Goal: Information Seeking & Learning: Learn about a topic

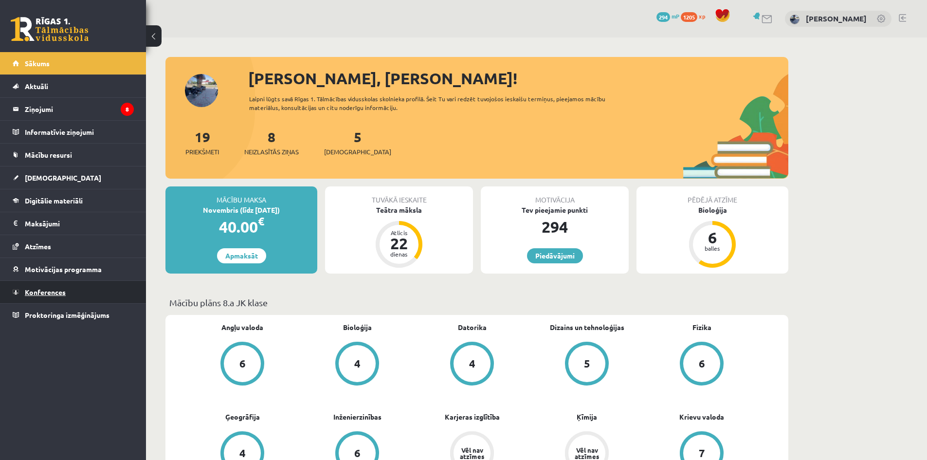
click at [109, 294] on link "Konferences" at bounding box center [73, 292] width 121 height 22
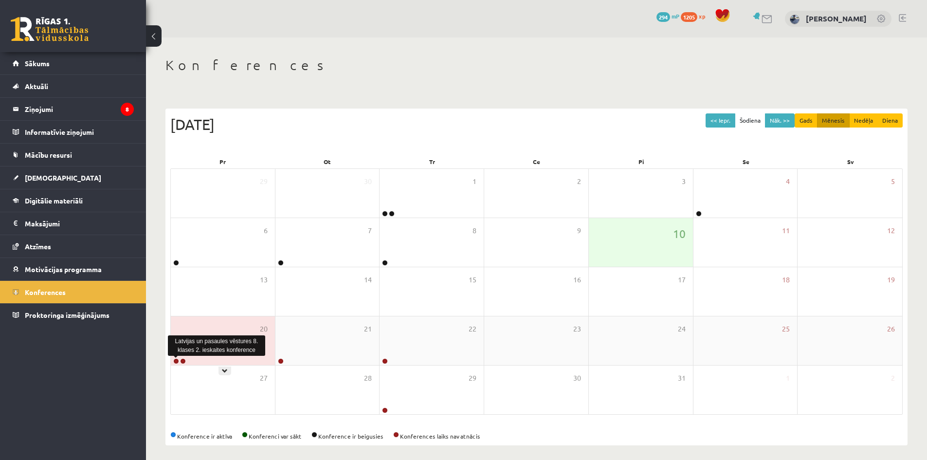
click at [174, 360] on link at bounding box center [176, 361] width 6 height 6
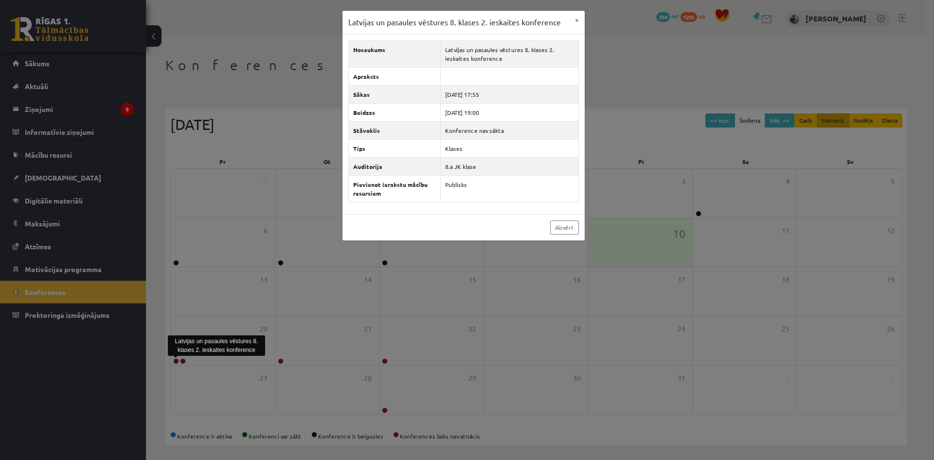
click at [190, 213] on div "Latvijas un pasaules vēstures 8. klases 2. ieskaites konference × Nosaukums Lat…" at bounding box center [467, 230] width 934 height 460
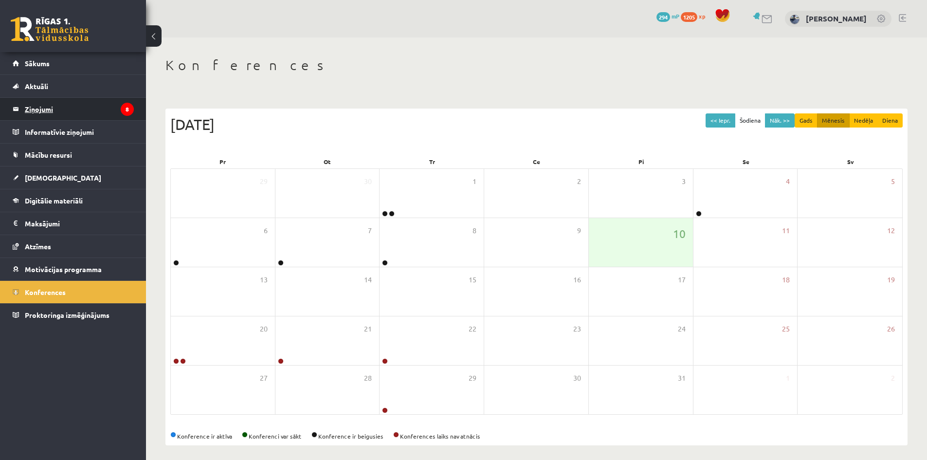
click at [93, 108] on legend "Ziņojumi 8" at bounding box center [79, 109] width 109 height 22
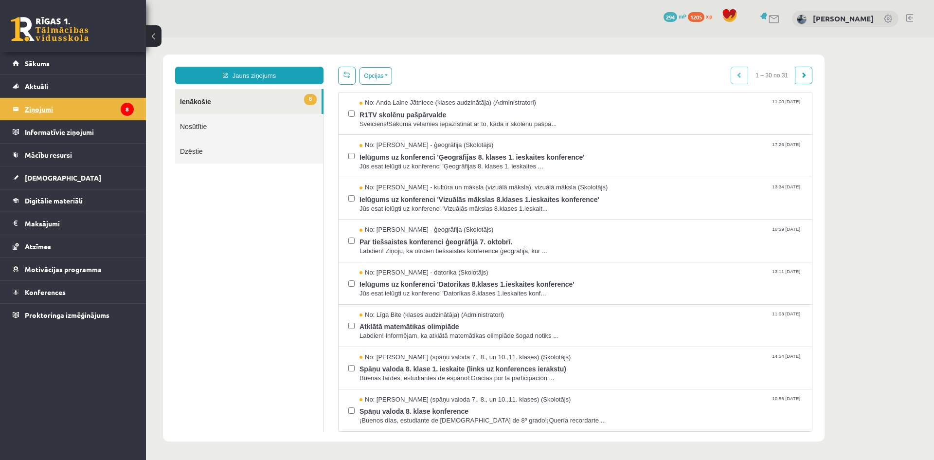
click at [34, 108] on legend "Ziņojumi 8" at bounding box center [79, 109] width 109 height 22
